Goal: Task Accomplishment & Management: Manage account settings

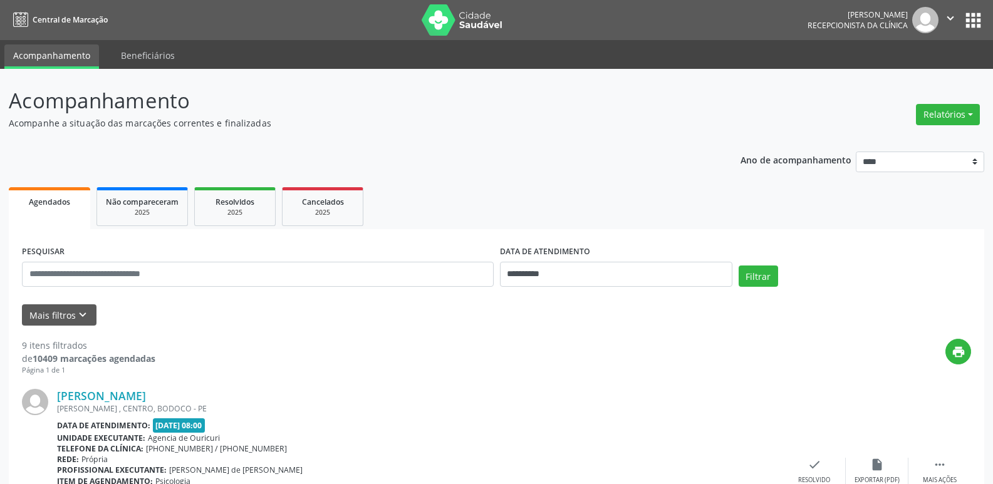
select select "*"
click at [69, 205] on span "Agendados" at bounding box center [49, 202] width 41 height 11
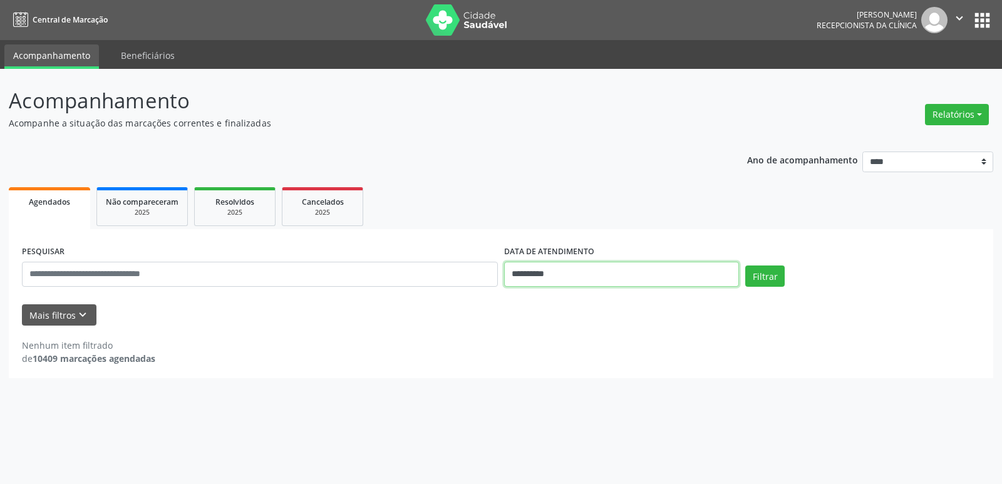
click at [559, 276] on input "**********" at bounding box center [621, 274] width 235 height 25
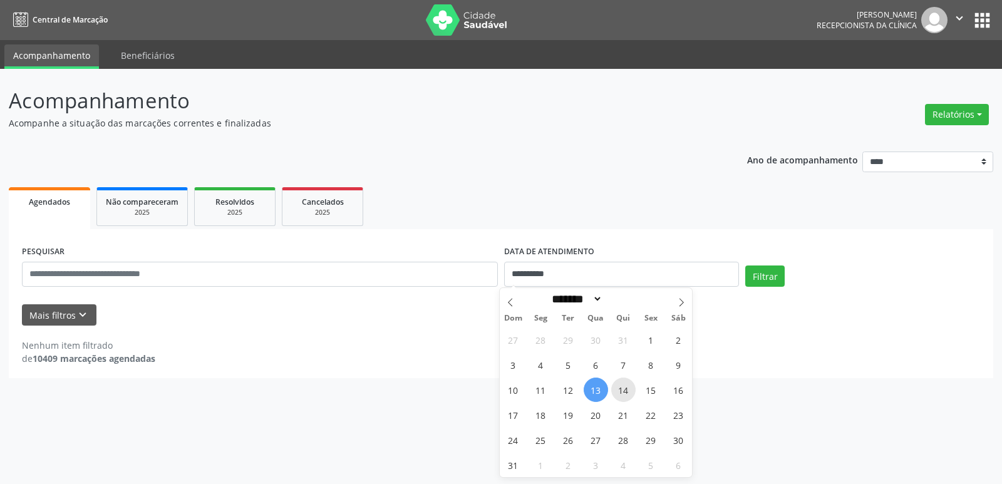
click at [622, 386] on span "14" at bounding box center [623, 390] width 24 height 24
type input "**********"
click at [622, 386] on span "14" at bounding box center [623, 390] width 24 height 24
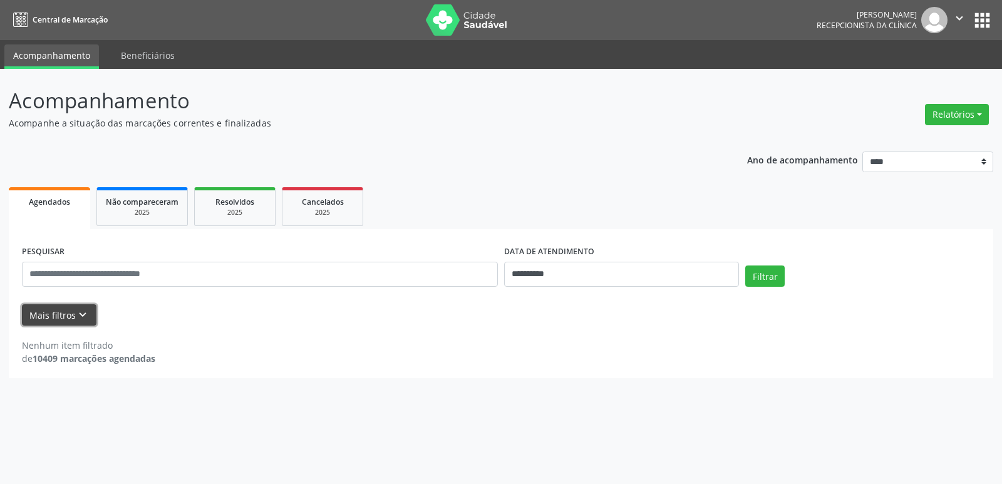
click at [60, 312] on button "Mais filtros keyboard_arrow_down" at bounding box center [59, 315] width 75 height 22
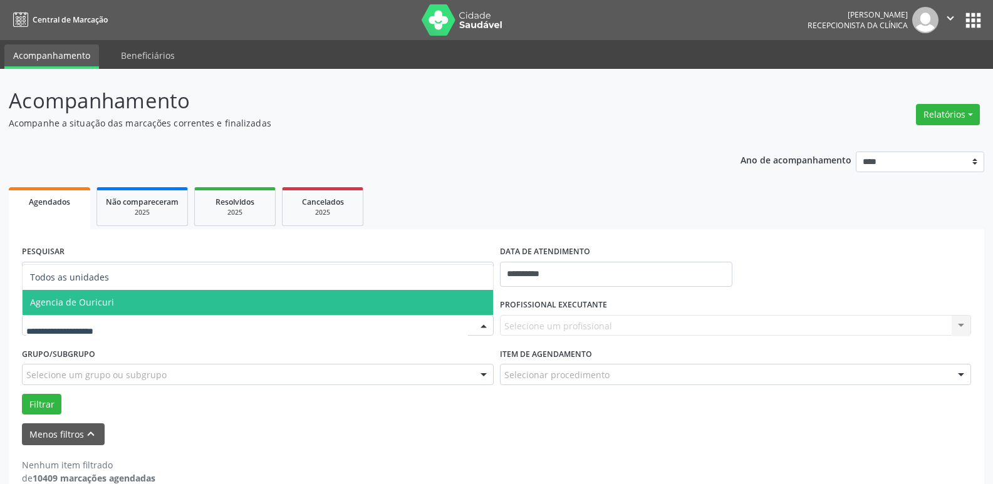
click at [86, 293] on span "Agencia de Ouricuri" at bounding box center [258, 302] width 470 height 25
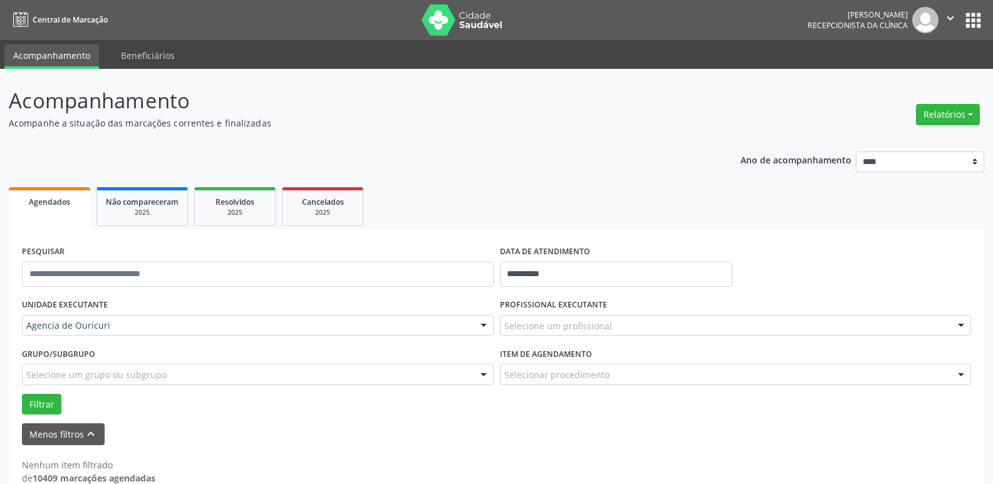
click at [665, 335] on div "Selecione um profissional" at bounding box center [736, 325] width 472 height 21
click at [663, 329] on input "text" at bounding box center [725, 331] width 442 height 25
click at [731, 379] on div "Selecionar procedimento" at bounding box center [736, 374] width 472 height 21
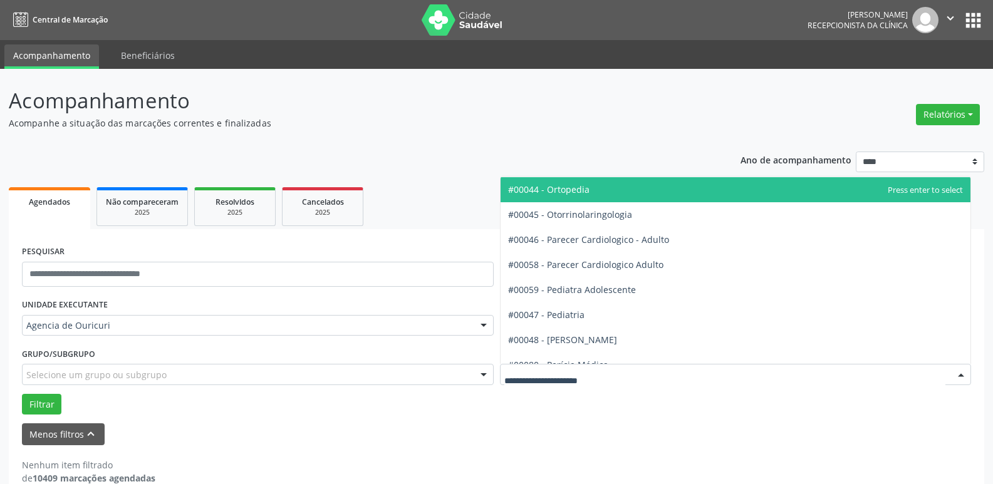
scroll to position [1754, 0]
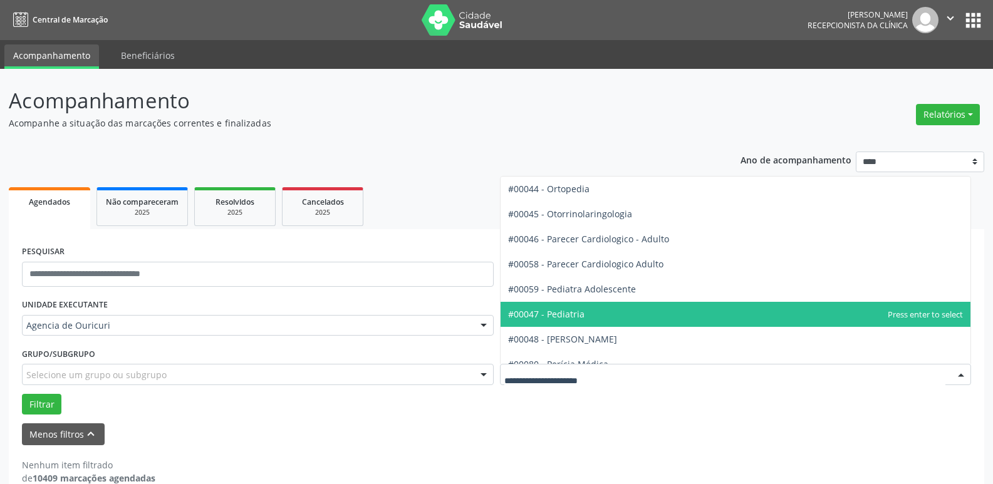
click at [628, 317] on span "#00047 - Pediatria" at bounding box center [736, 314] width 470 height 25
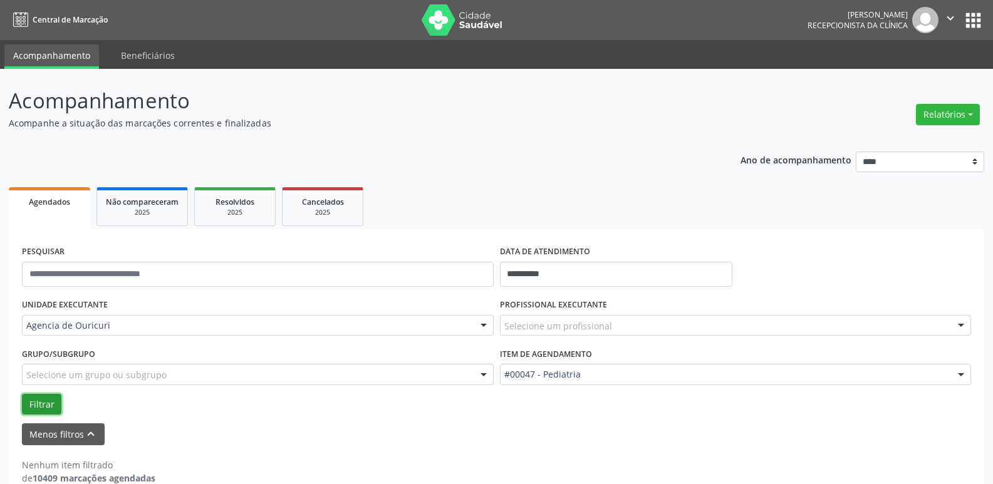
click at [32, 402] on button "Filtrar" at bounding box center [41, 404] width 39 height 21
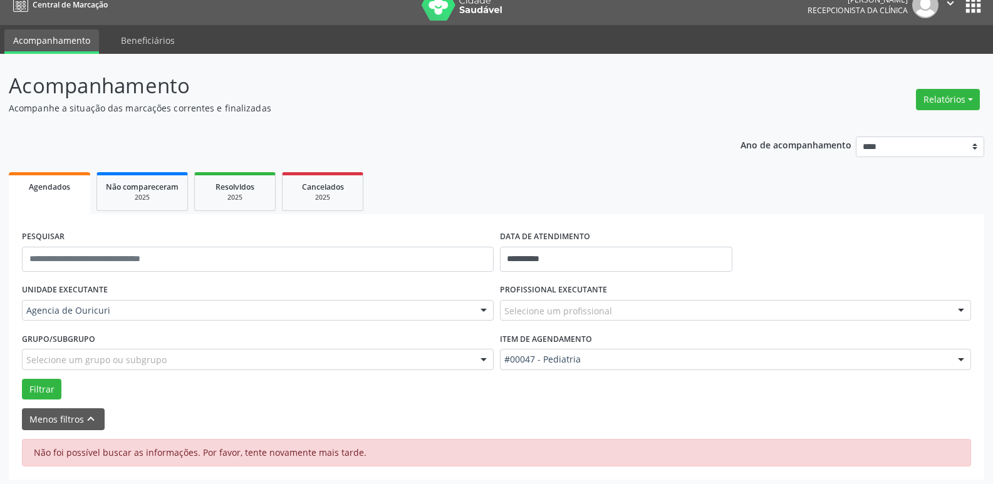
scroll to position [19, 0]
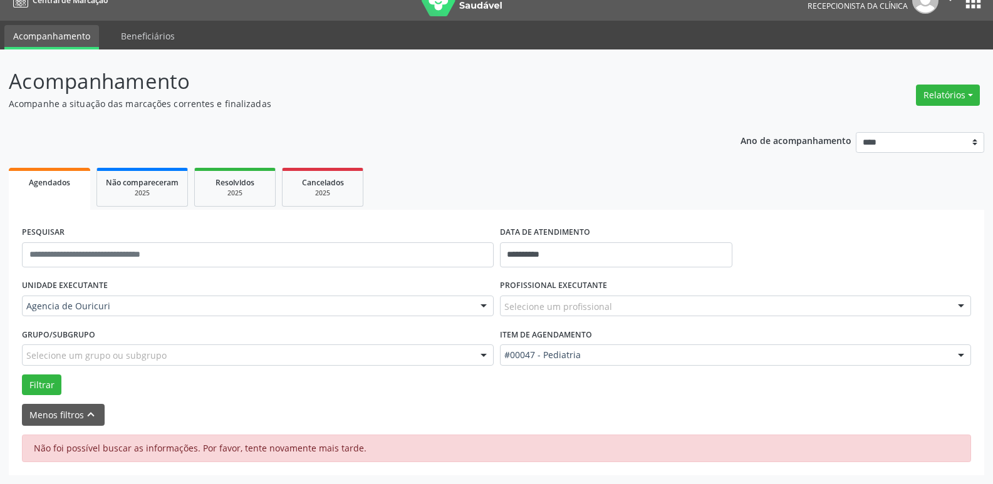
click at [582, 296] on div "Selecione um profissional" at bounding box center [736, 306] width 472 height 21
click at [585, 303] on input "text" at bounding box center [725, 312] width 442 height 25
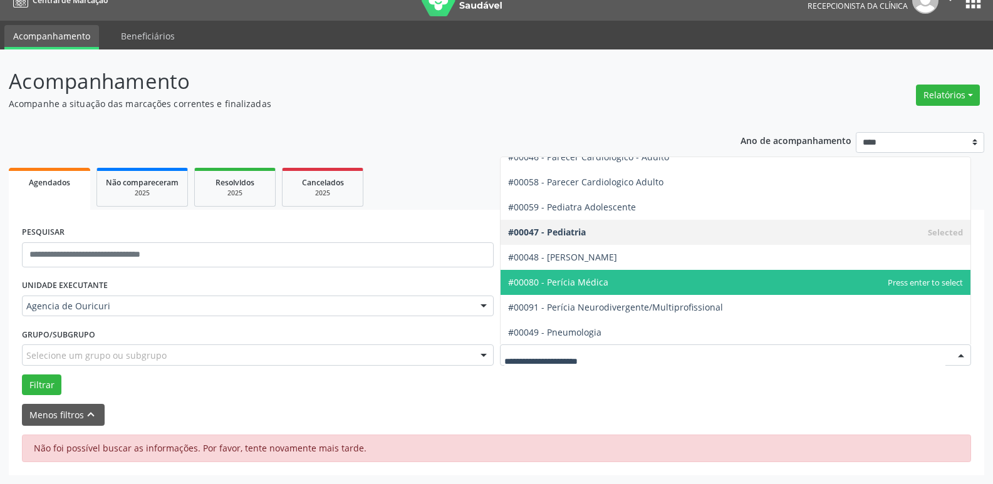
scroll to position [1754, 0]
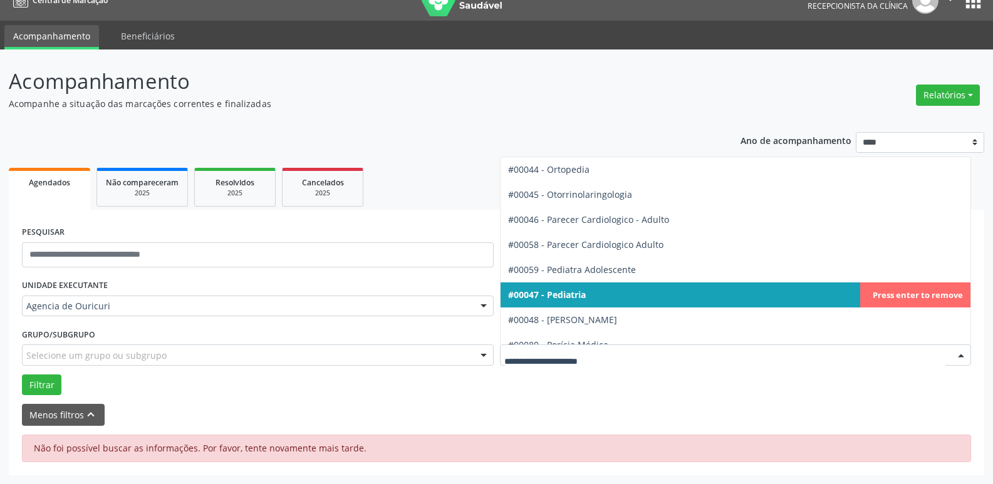
click at [600, 291] on span "#00047 - Pediatria" at bounding box center [736, 295] width 470 height 25
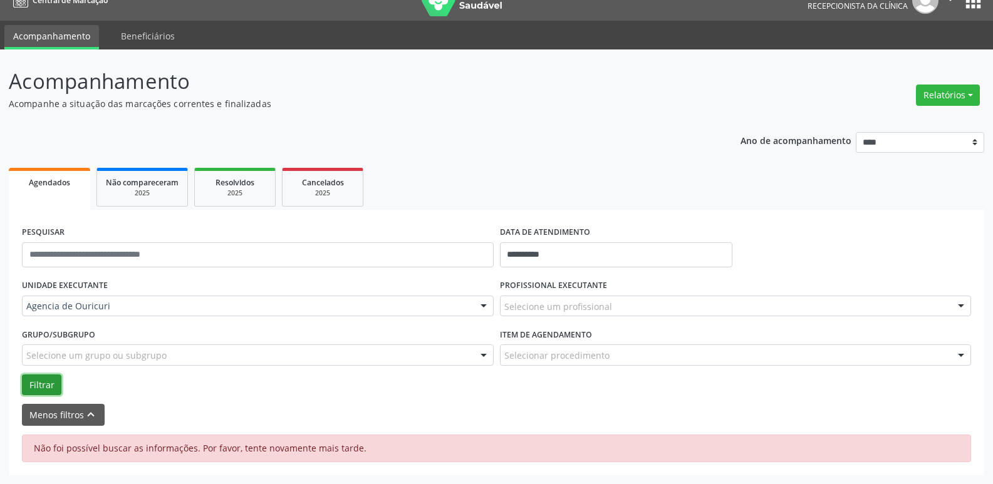
click at [40, 386] on button "Filtrar" at bounding box center [41, 385] width 39 height 21
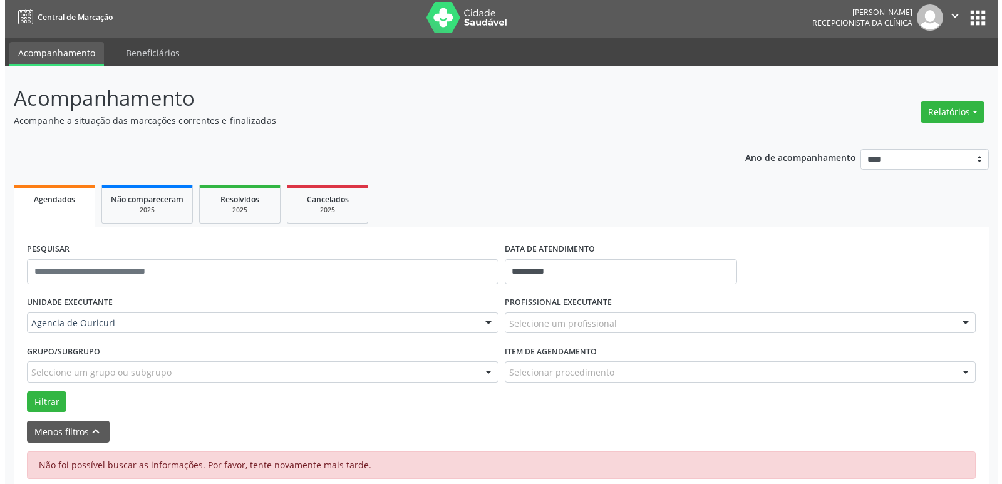
scroll to position [0, 0]
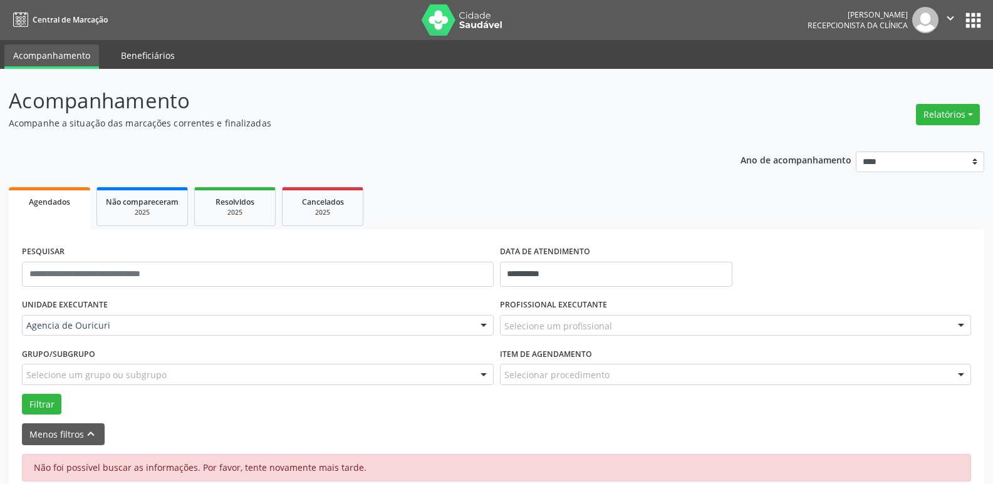
click at [153, 55] on link "Beneficiários" at bounding box center [147, 55] width 71 height 22
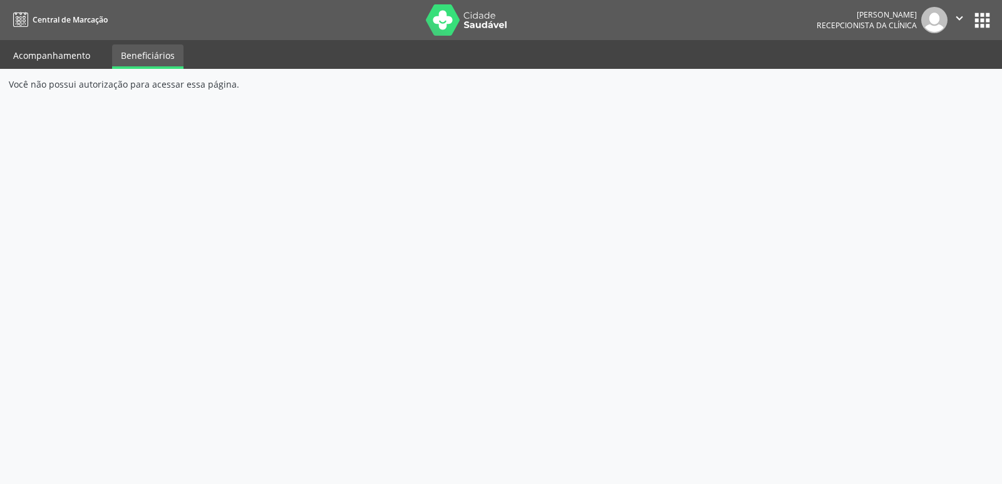
click at [78, 52] on link "Acompanhamento" at bounding box center [51, 55] width 95 height 22
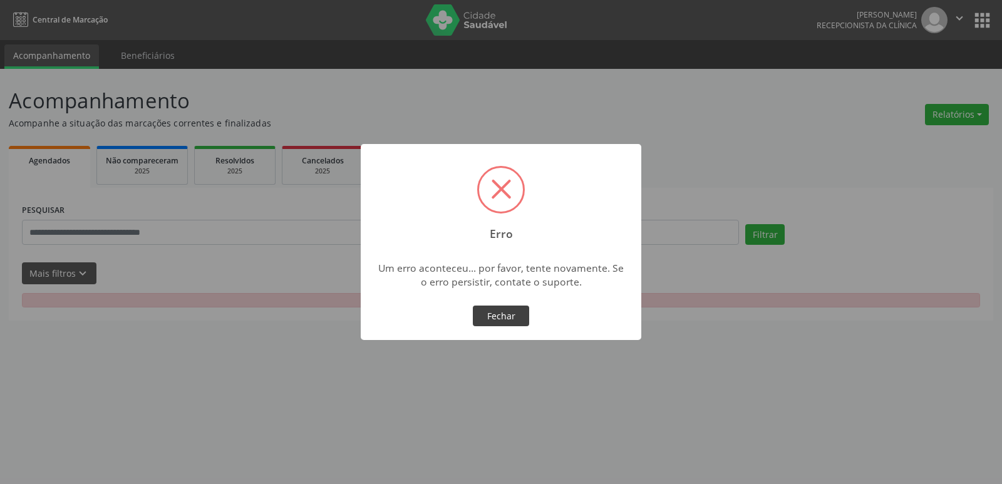
click at [517, 317] on button "Fechar" at bounding box center [501, 316] width 56 height 21
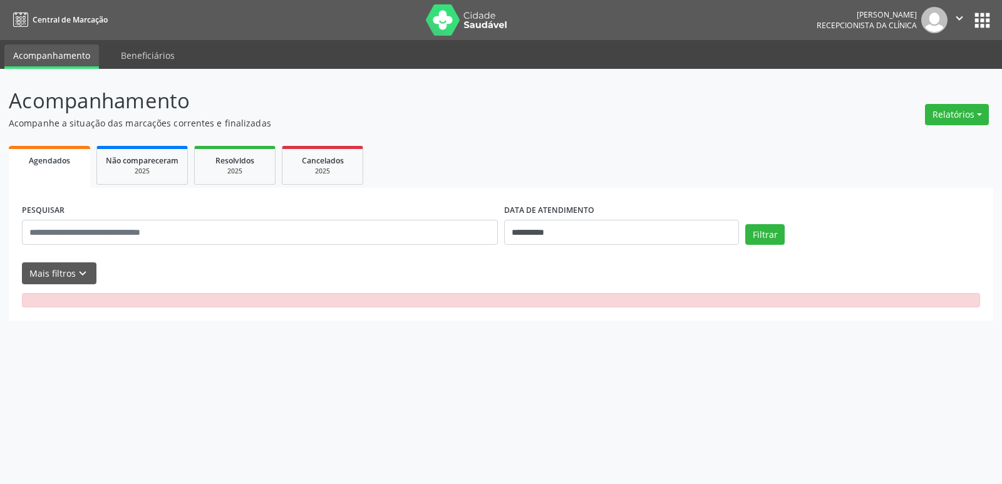
click at [34, 169] on link "Agendados" at bounding box center [49, 167] width 81 height 42
click at [71, 276] on button "Mais filtros keyboard_arrow_down" at bounding box center [59, 273] width 75 height 22
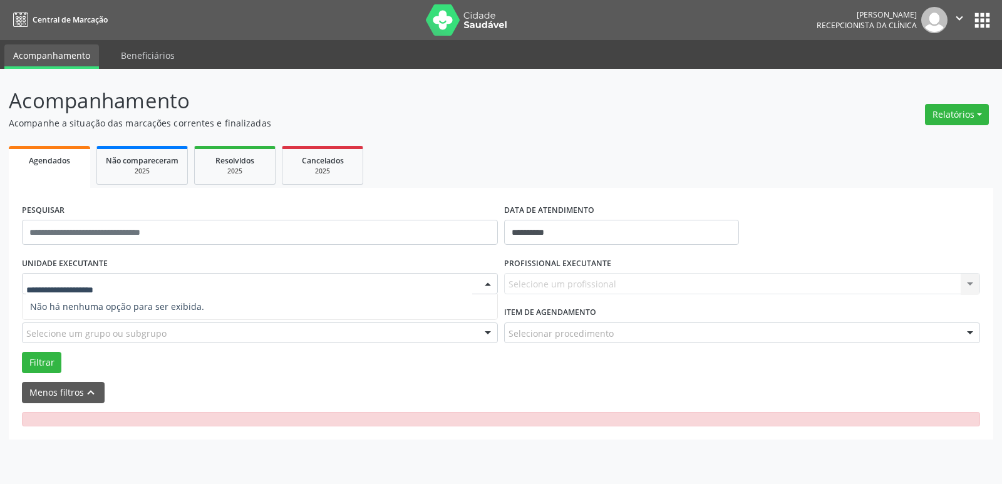
click at [152, 284] on input "text" at bounding box center [249, 290] width 446 height 25
click at [488, 286] on div at bounding box center [488, 284] width 19 height 21
click at [957, 17] on icon "" at bounding box center [960, 18] width 14 height 14
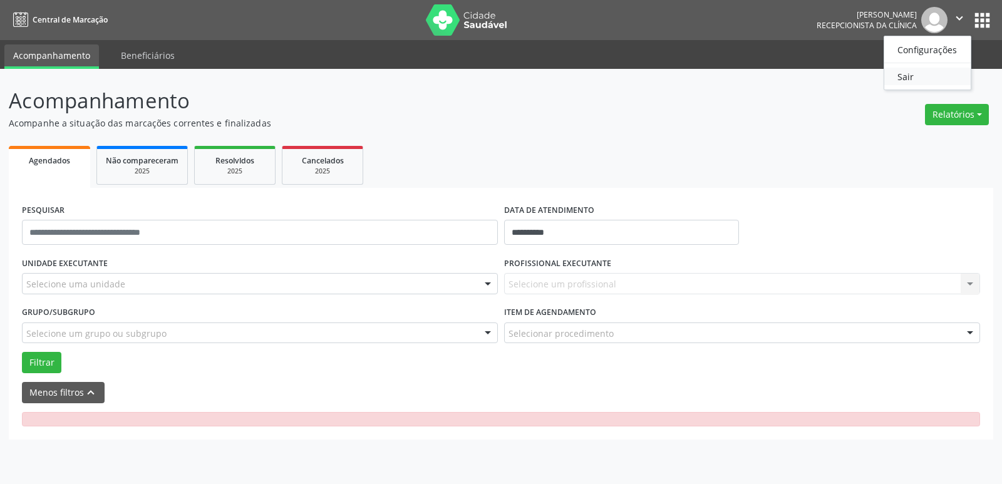
click at [942, 73] on link "Sair" at bounding box center [928, 77] width 86 height 18
